Goal: Check status: Check status

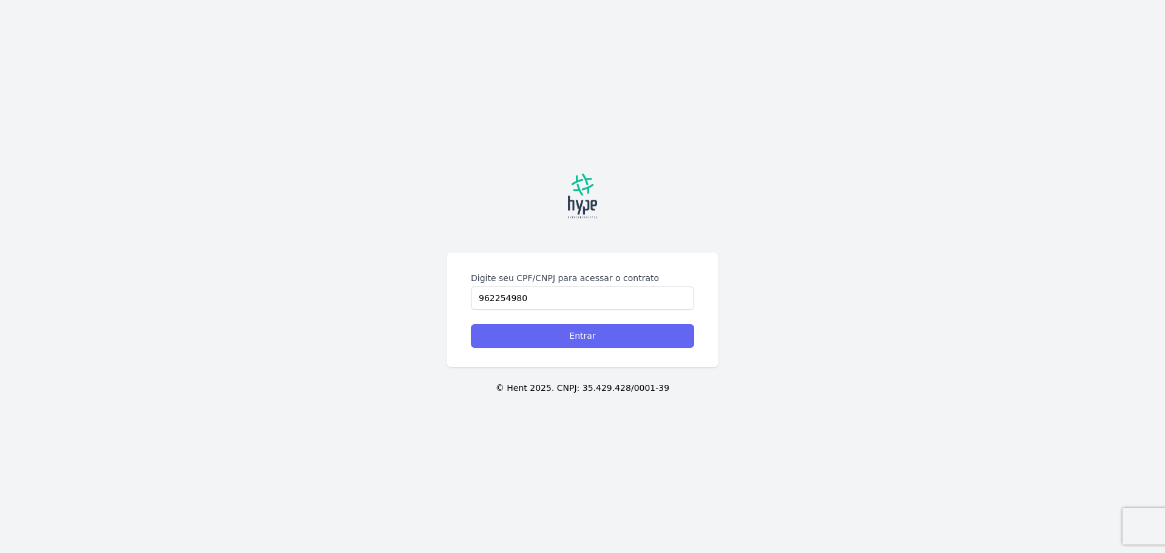
type input "962254980"
click at [618, 342] on input "Entrar" at bounding box center [582, 336] width 223 height 24
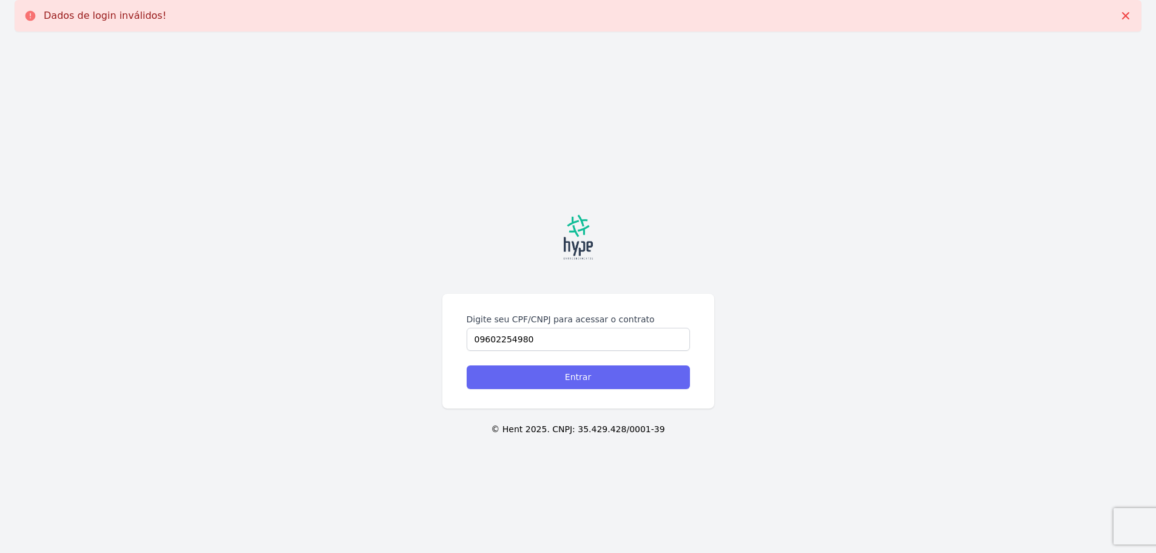
type input "09602254980"
click at [505, 373] on input "Entrar" at bounding box center [577, 377] width 223 height 24
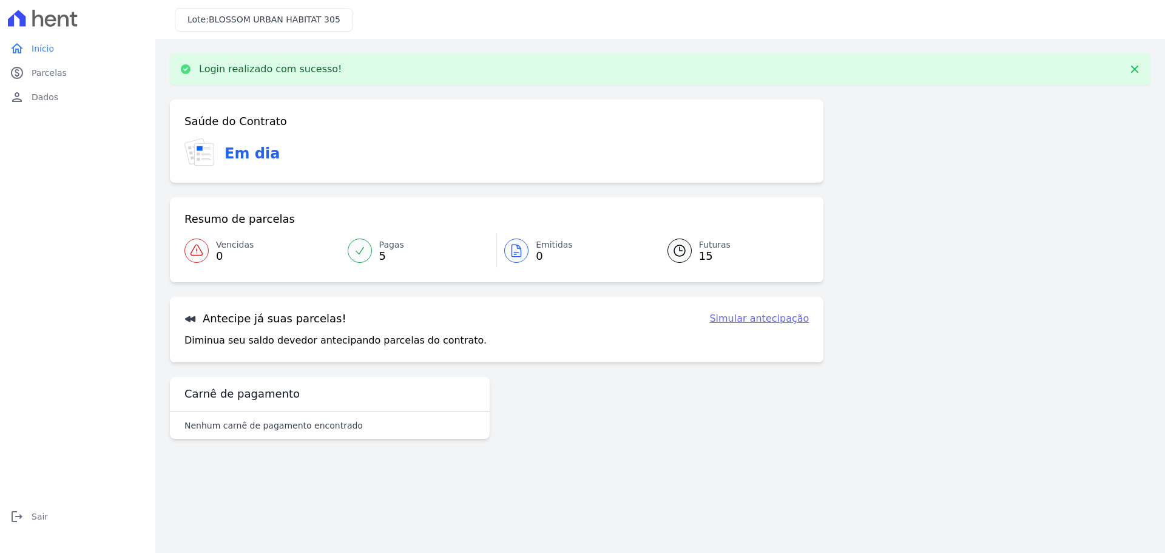
click at [702, 247] on span "Futuras" at bounding box center [715, 244] width 32 height 13
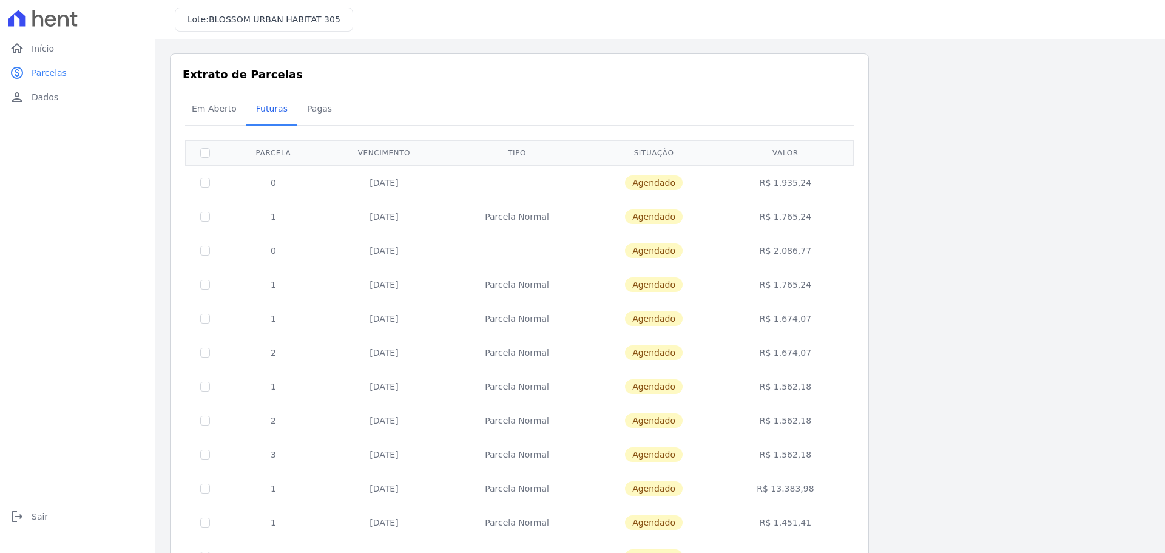
drag, startPoint x: 829, startPoint y: 180, endPoint x: 822, endPoint y: 266, distance: 86.4
click at [822, 266] on tbody "0 20/11/2025 Agendado R$ 1.935,24 1 20/09/2025 Parcela Normal Agendado R$ 1.765…" at bounding box center [520, 420] width 668 height 510
click at [873, 248] on div "Listagem de parcelas Baixar PDF Extrato de Parcelas Em Aberto Futuras Pagas 0 s…" at bounding box center [660, 384] width 980 height 662
drag, startPoint x: 750, startPoint y: 250, endPoint x: 816, endPoint y: 255, distance: 66.3
click at [816, 255] on td "R$ 2.086,77" at bounding box center [784, 251] width 131 height 34
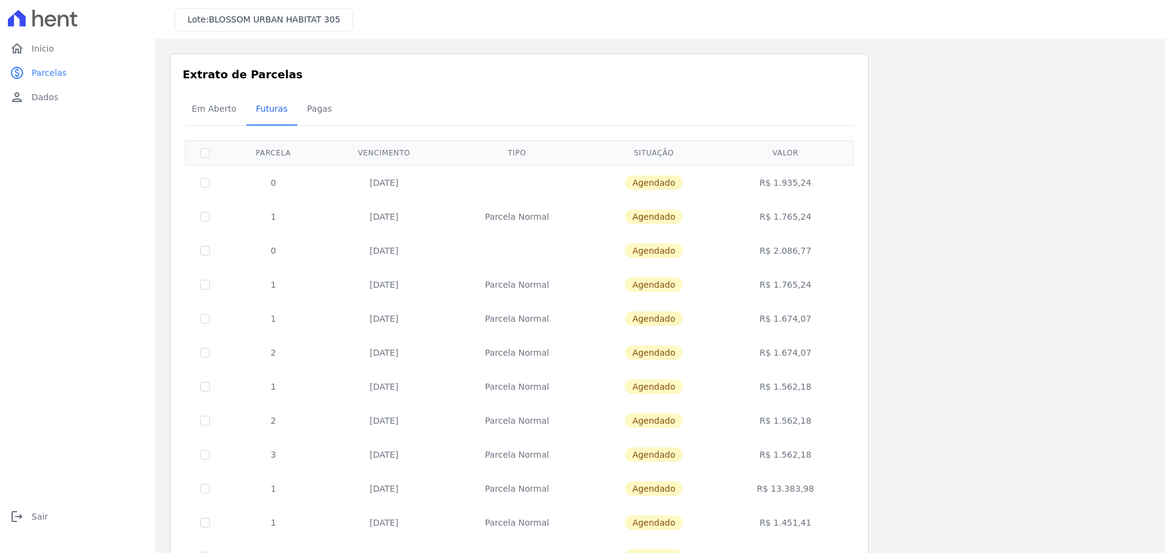
drag, startPoint x: 832, startPoint y: 215, endPoint x: 209, endPoint y: 219, distance: 622.4
click at [209, 219] on tr "1 20/09/2025 Parcela Normal Agendado R$ 1.765,24" at bounding box center [520, 217] width 668 height 34
drag, startPoint x: 363, startPoint y: 251, endPoint x: 809, endPoint y: 287, distance: 446.7
click at [809, 287] on tbody "0 20/11/2025 Agendado R$ 1.935,24 1 20/09/2025 Parcela Normal Agendado R$ 1.765…" at bounding box center [520, 420] width 668 height 510
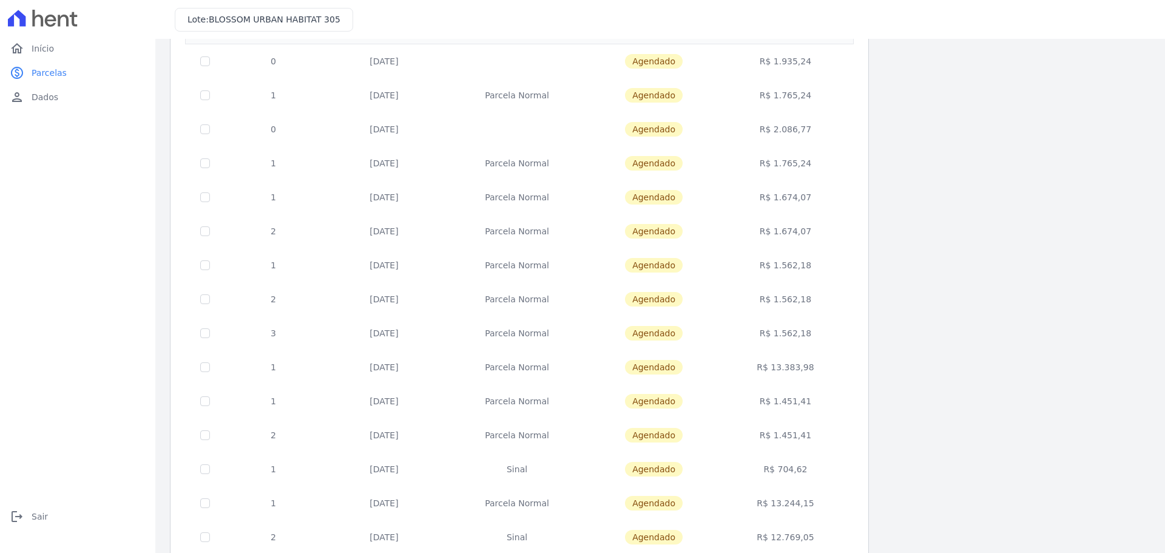
scroll to position [177, 0]
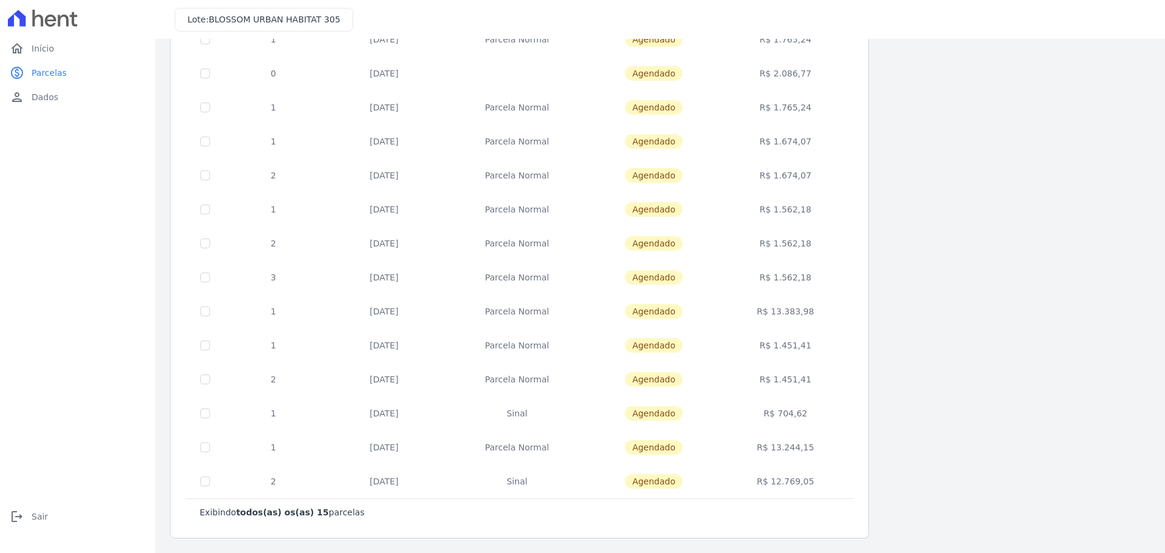
drag, startPoint x: 764, startPoint y: 445, endPoint x: 840, endPoint y: 435, distance: 76.4
click at [840, 486] on tbody "0 20/11/2025 Agendado R$ 1.935,24 1 20/09/2025 Parcela Normal Agendado R$ 1.765…" at bounding box center [520, 243] width 668 height 510
drag, startPoint x: 824, startPoint y: 296, endPoint x: 762, endPoint y: 300, distance: 62.6
click at [762, 300] on td "R$ 13.383,98" at bounding box center [784, 311] width 131 height 34
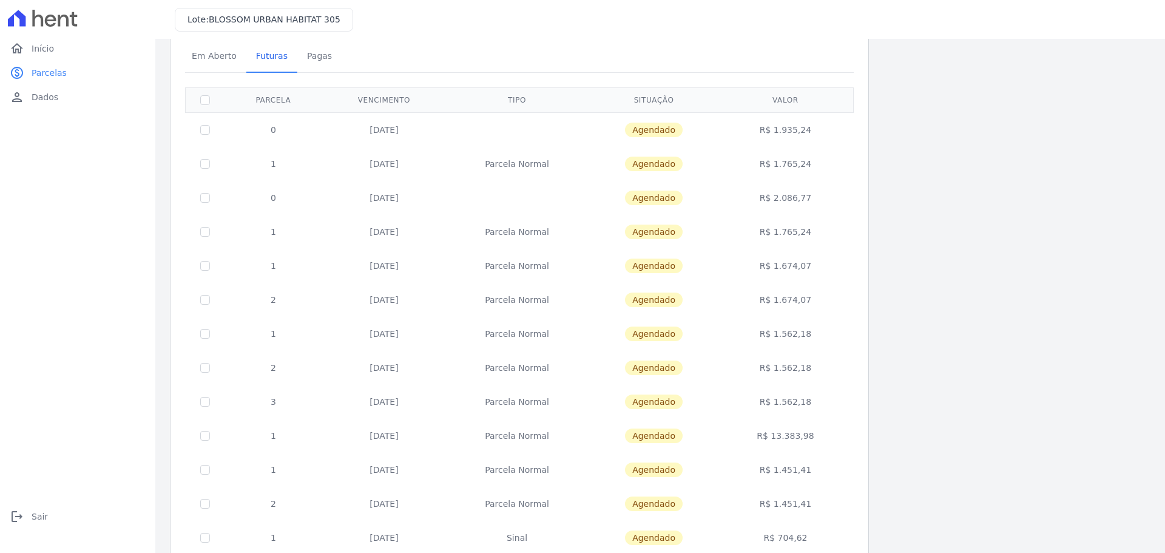
scroll to position [0, 0]
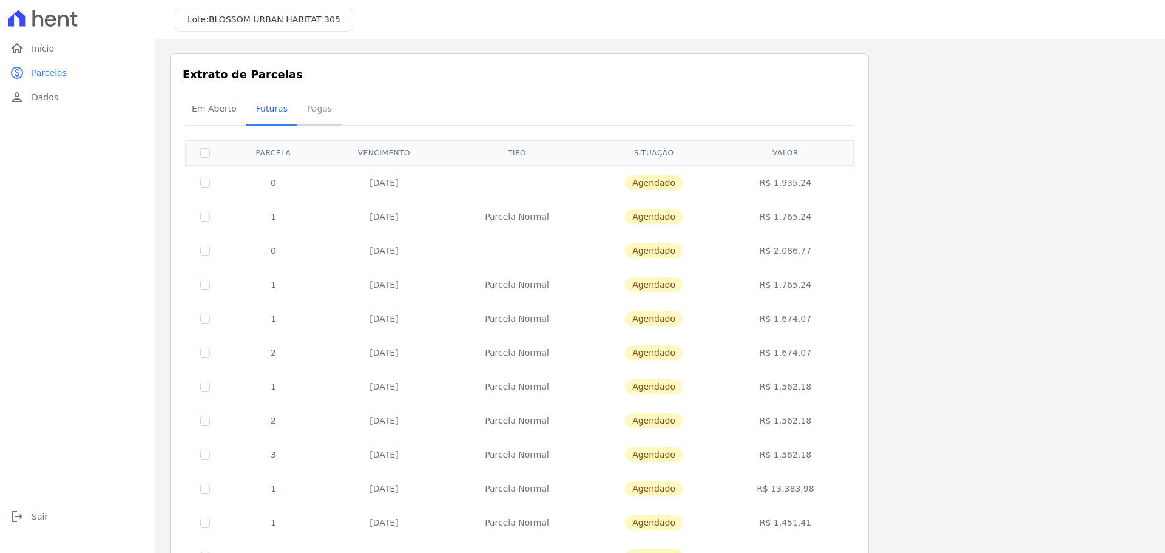
click at [322, 105] on span "Pagas" at bounding box center [319, 108] width 39 height 24
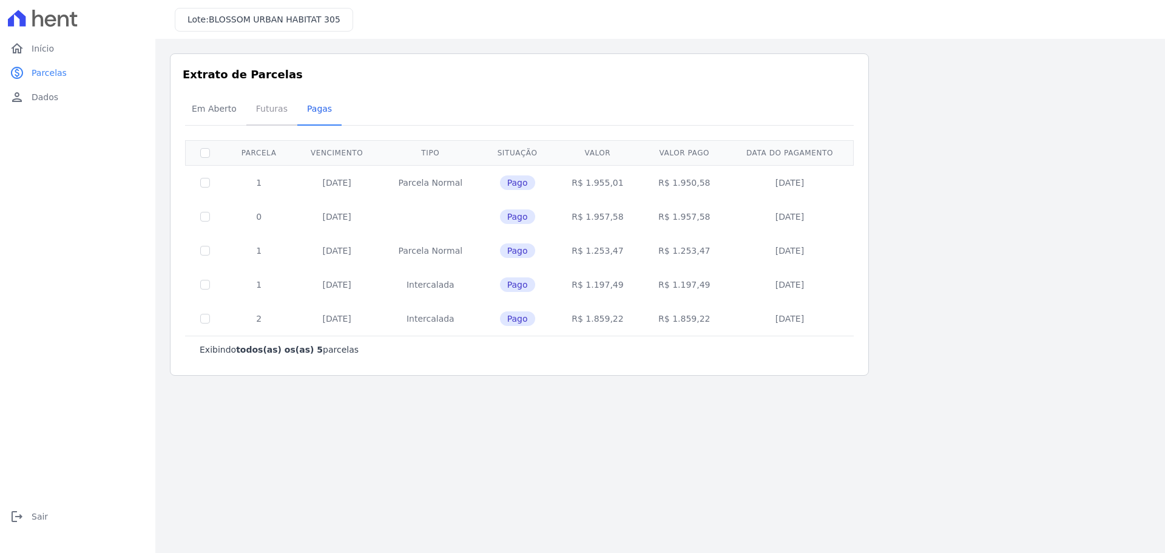
click at [276, 118] on span "Futuras" at bounding box center [272, 108] width 46 height 24
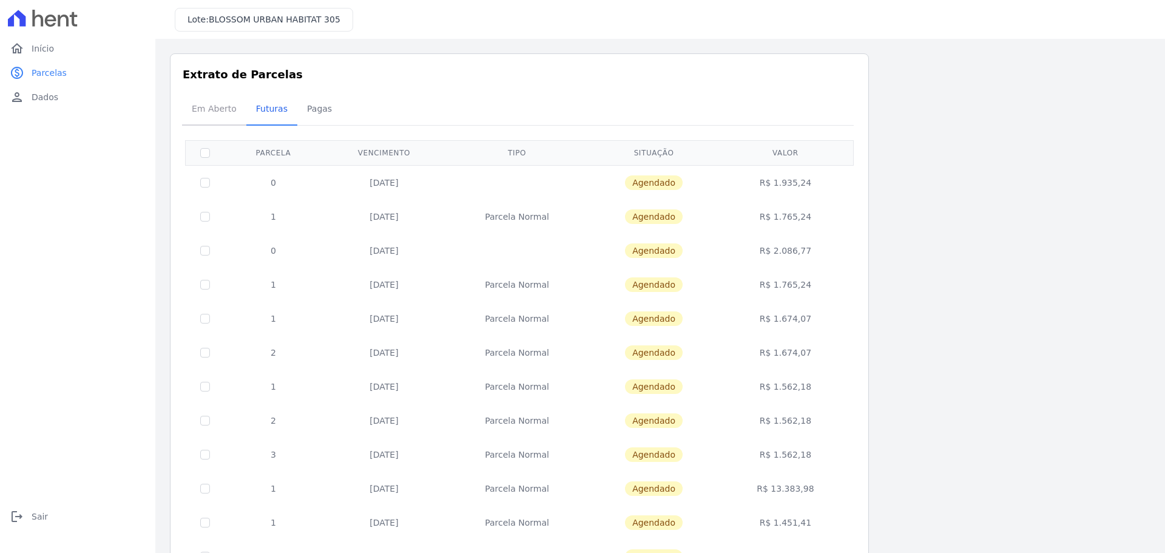
click at [194, 113] on span "Em Aberto" at bounding box center [213, 108] width 59 height 24
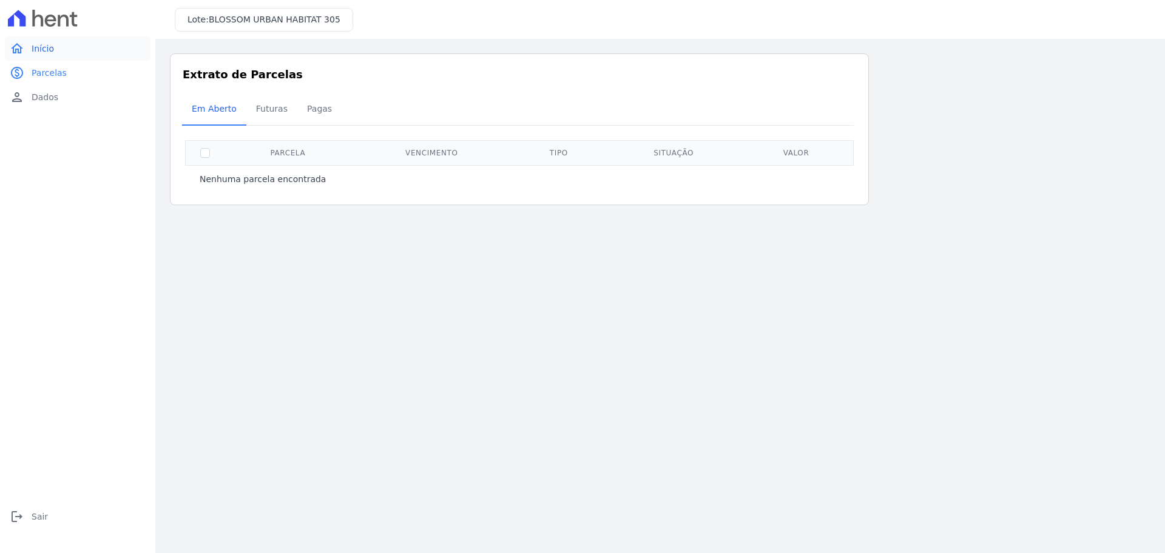
click at [44, 58] on link "home Início" at bounding box center [78, 48] width 146 height 24
